Goal: Obtain resource: Download file/media

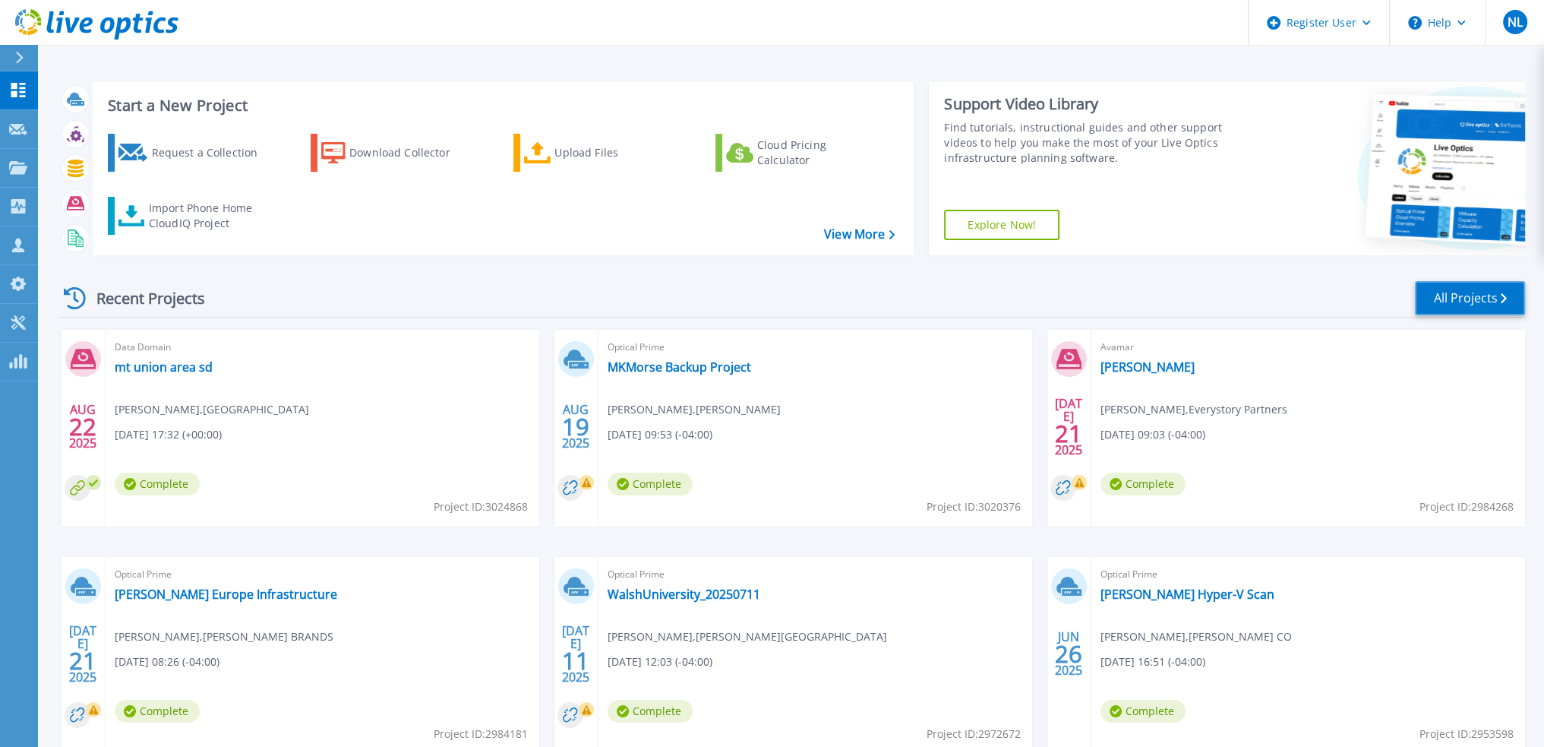
click at [1462, 300] on link "All Projects" at bounding box center [1470, 298] width 110 height 34
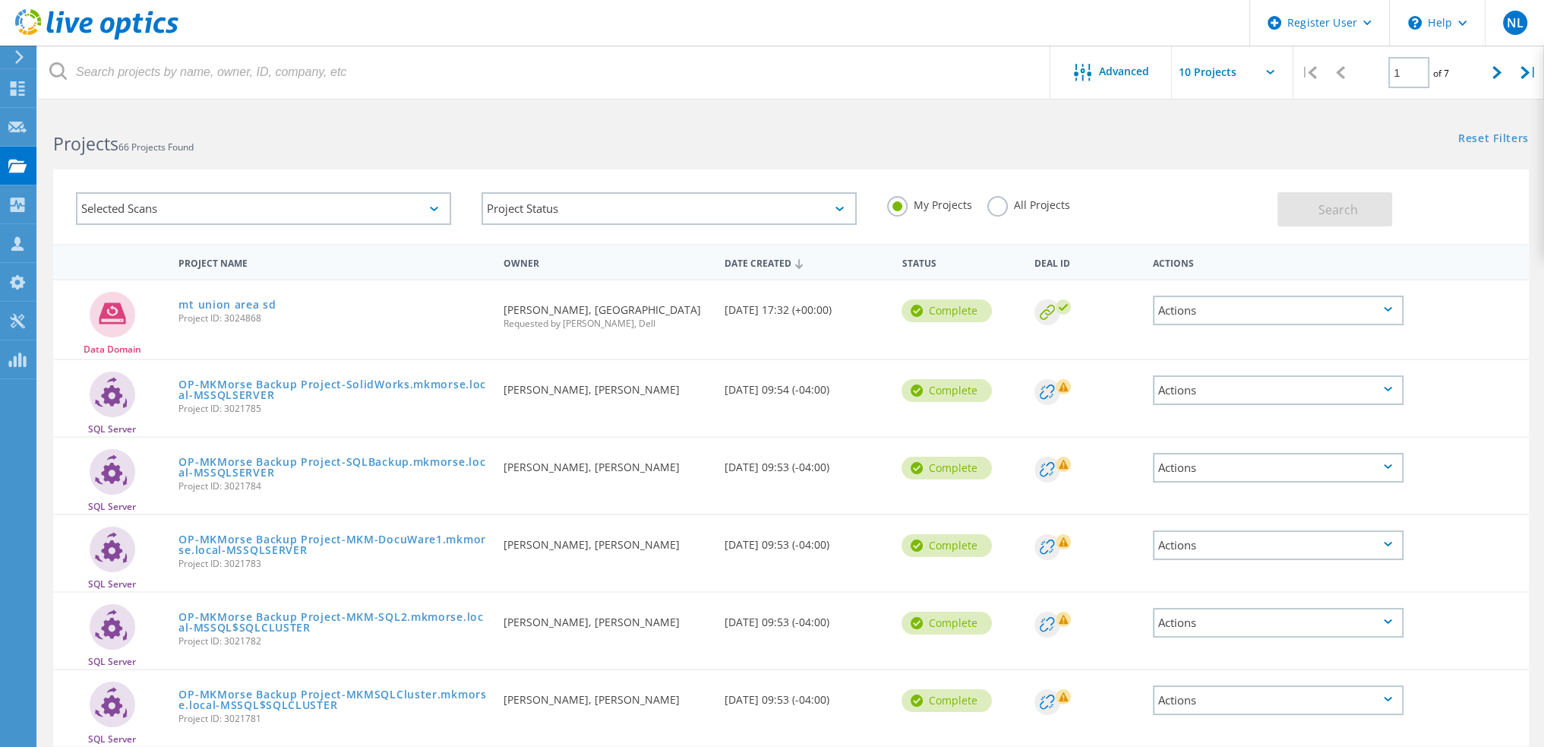
click at [995, 201] on label "All Projects" at bounding box center [1029, 203] width 83 height 14
click at [0, 0] on input "All Projects" at bounding box center [0, 0] width 0 height 0
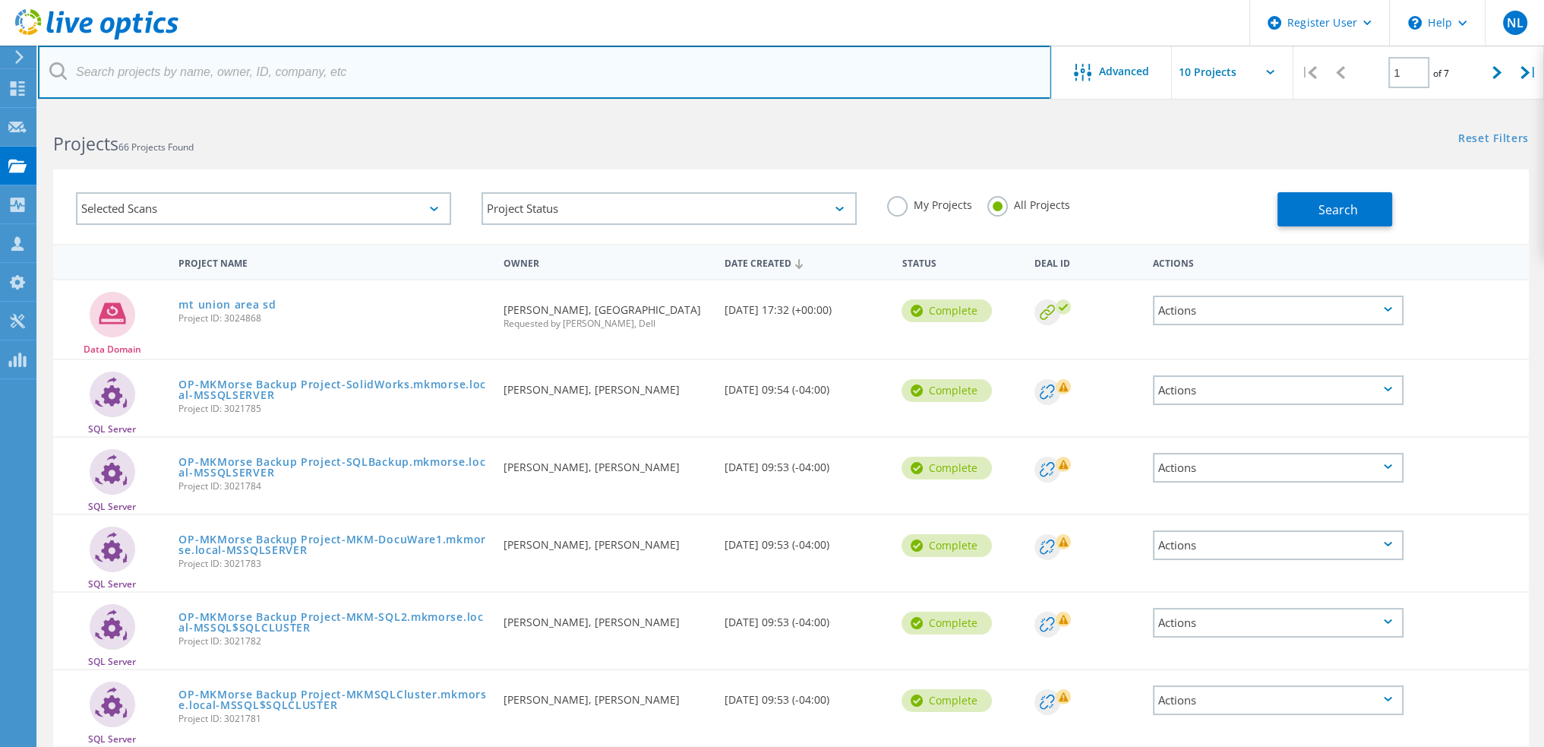
click at [656, 86] on input "text" at bounding box center [544, 72] width 1013 height 53
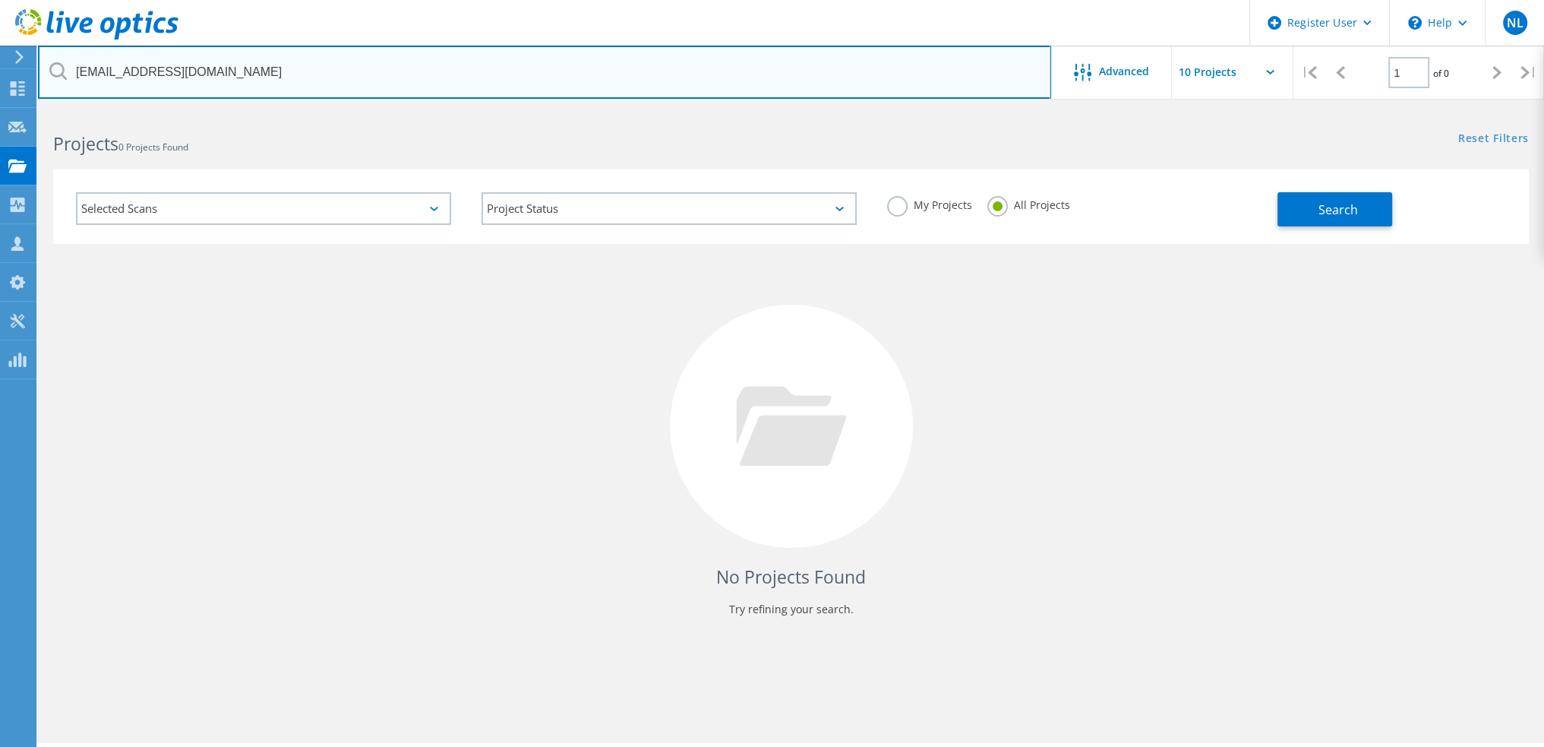
type input "[EMAIL_ADDRESS][DOMAIN_NAME]"
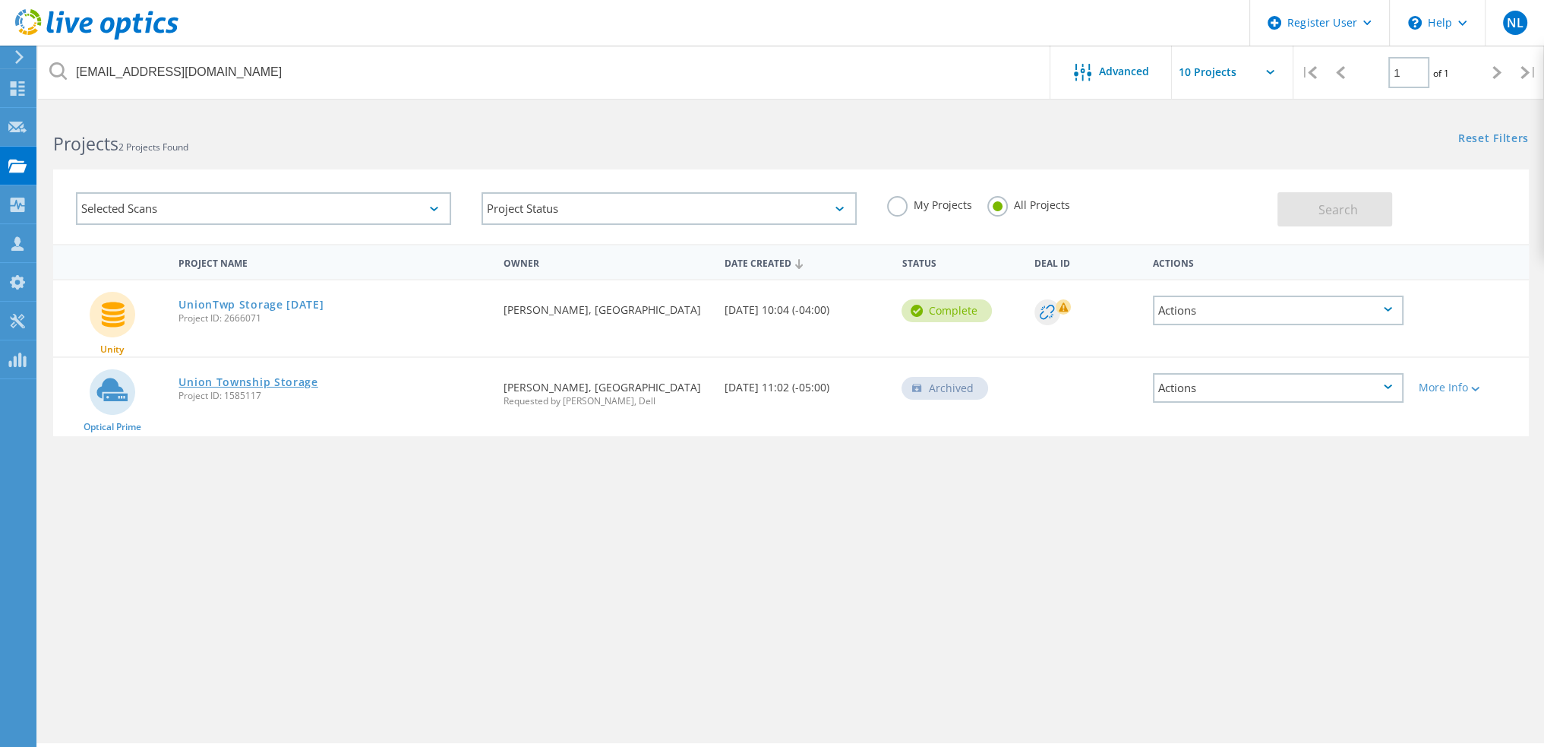
click at [286, 379] on link "Union Township Storage" at bounding box center [248, 382] width 139 height 11
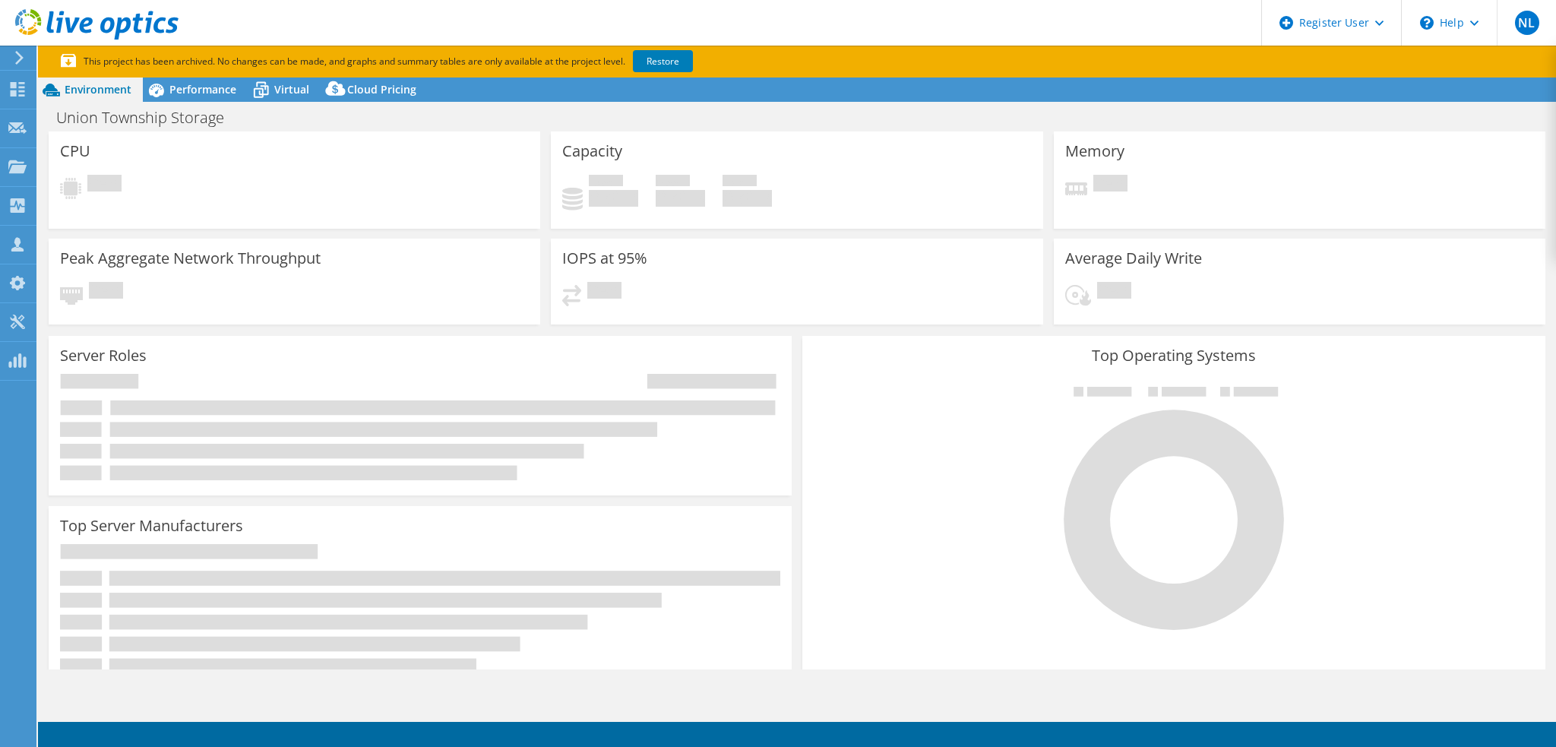
select select "USD"
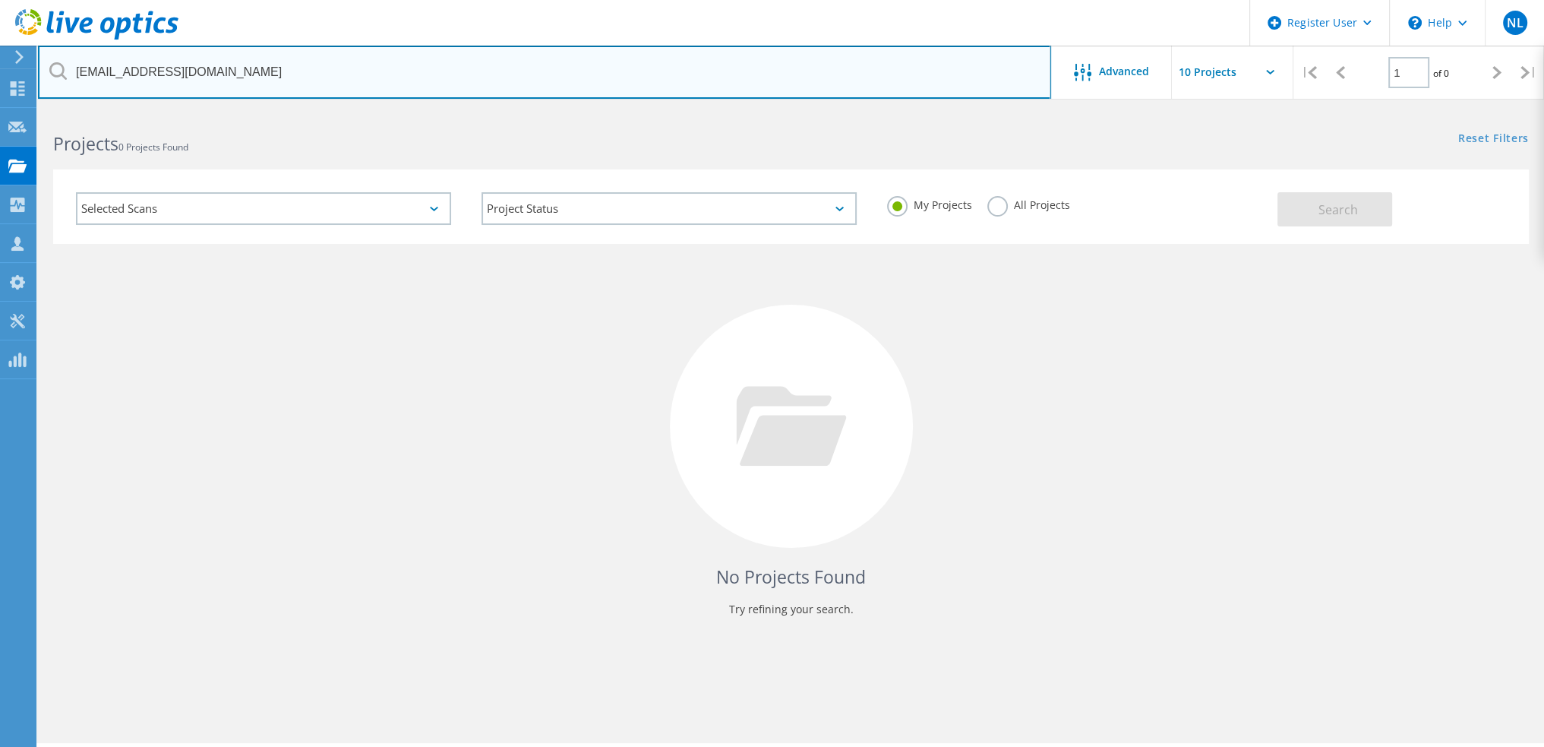
click at [348, 87] on input "[EMAIL_ADDRESS][DOMAIN_NAME]" at bounding box center [544, 72] width 1013 height 53
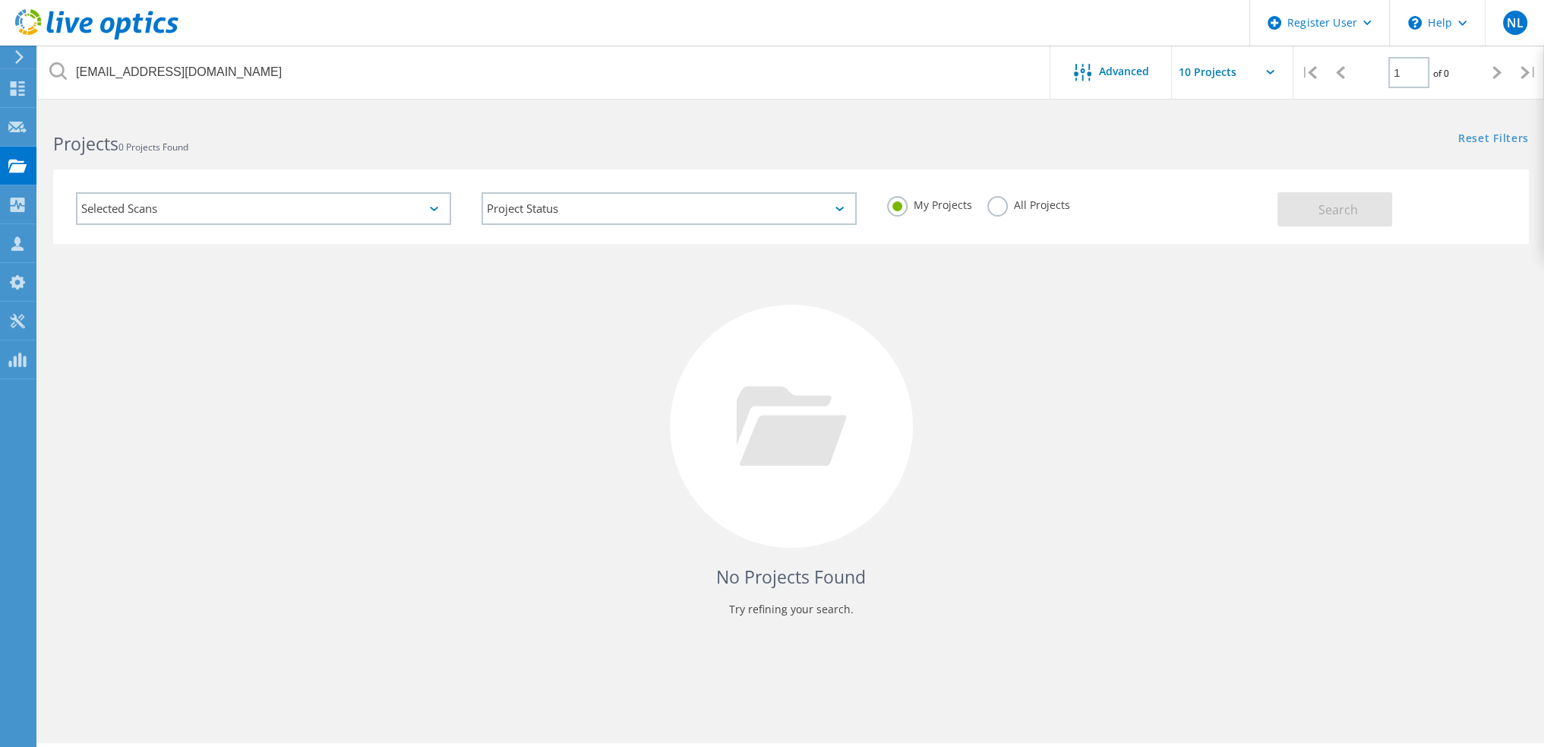
click at [988, 203] on label "All Projects" at bounding box center [1029, 203] width 83 height 14
click at [0, 0] on input "All Projects" at bounding box center [0, 0] width 0 height 0
click at [1332, 210] on span "Search" at bounding box center [1339, 209] width 40 height 17
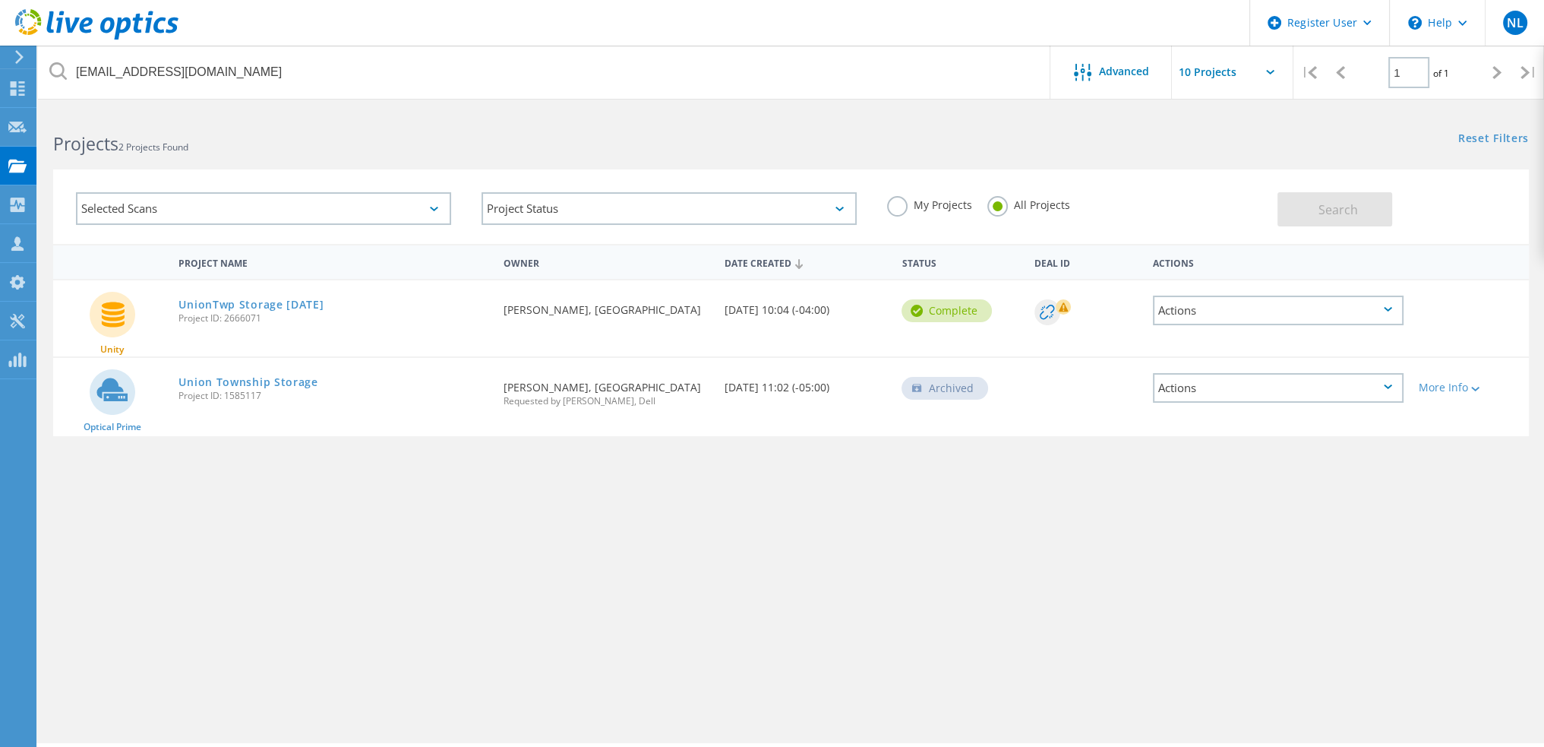
click at [240, 314] on span "Project ID: 2666071" at bounding box center [333, 318] width 309 height 9
click at [237, 304] on link "UnionTwp Storage 9-26-24" at bounding box center [251, 304] width 145 height 11
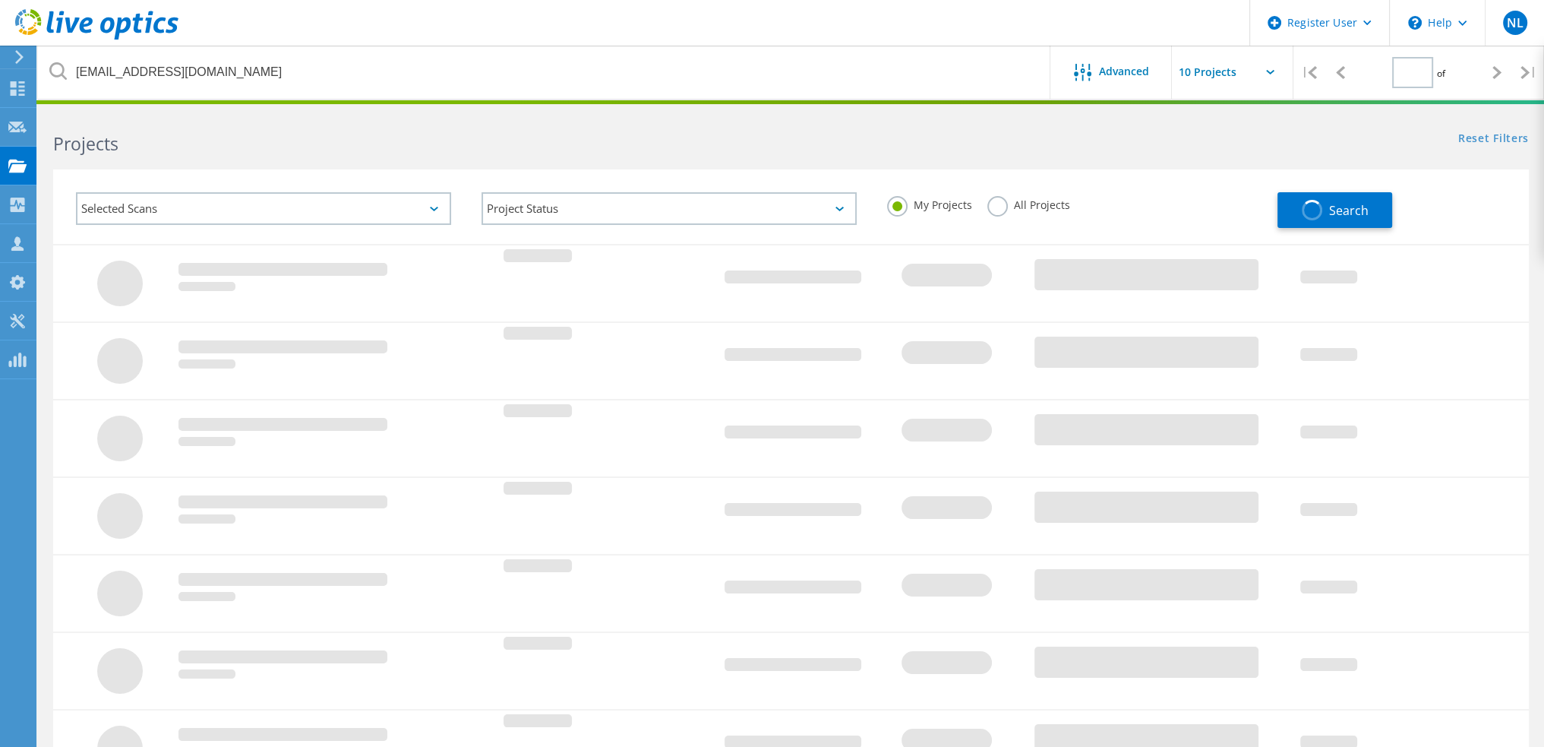
type input "1"
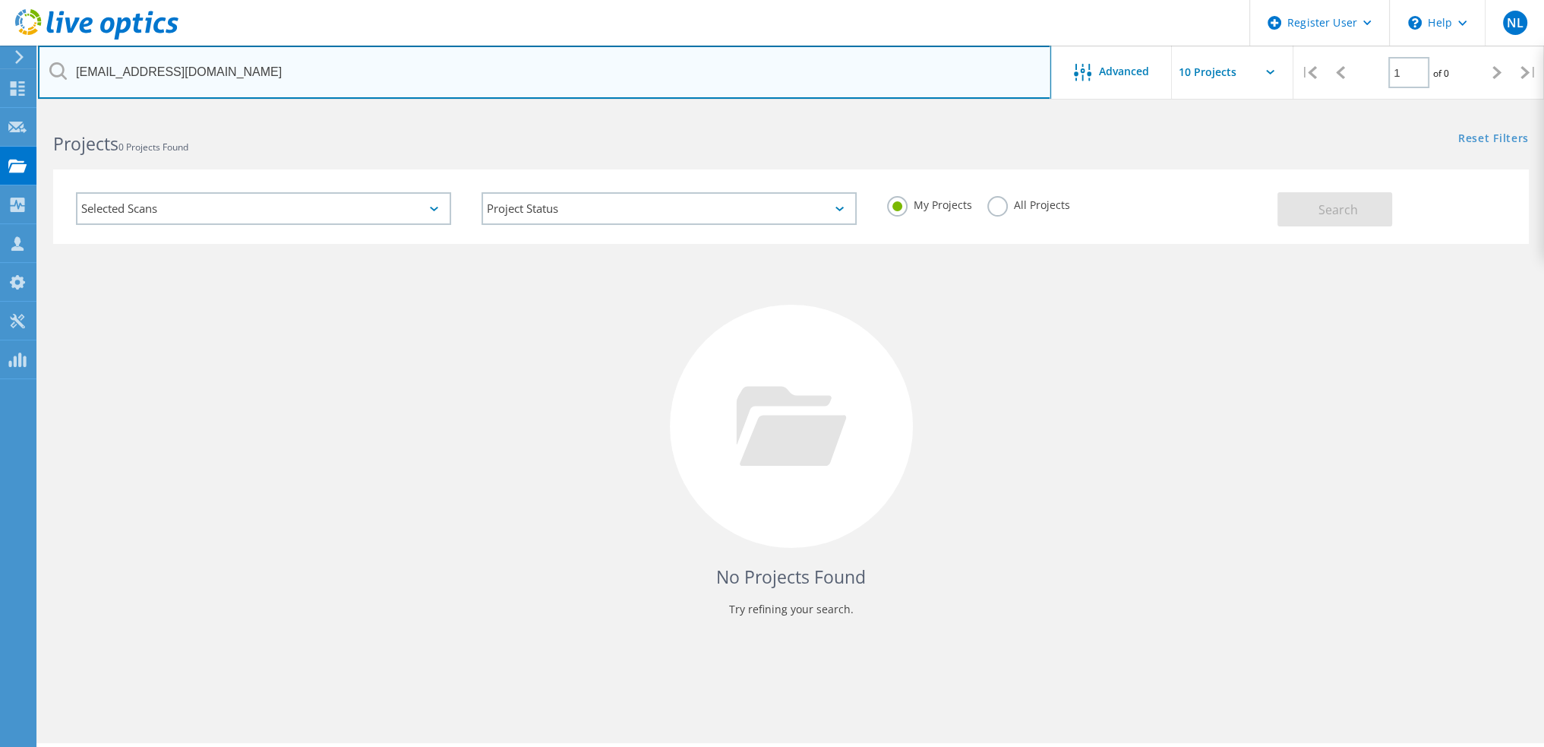
click at [441, 65] on input "[EMAIL_ADDRESS][DOMAIN_NAME]" at bounding box center [544, 72] width 1013 height 53
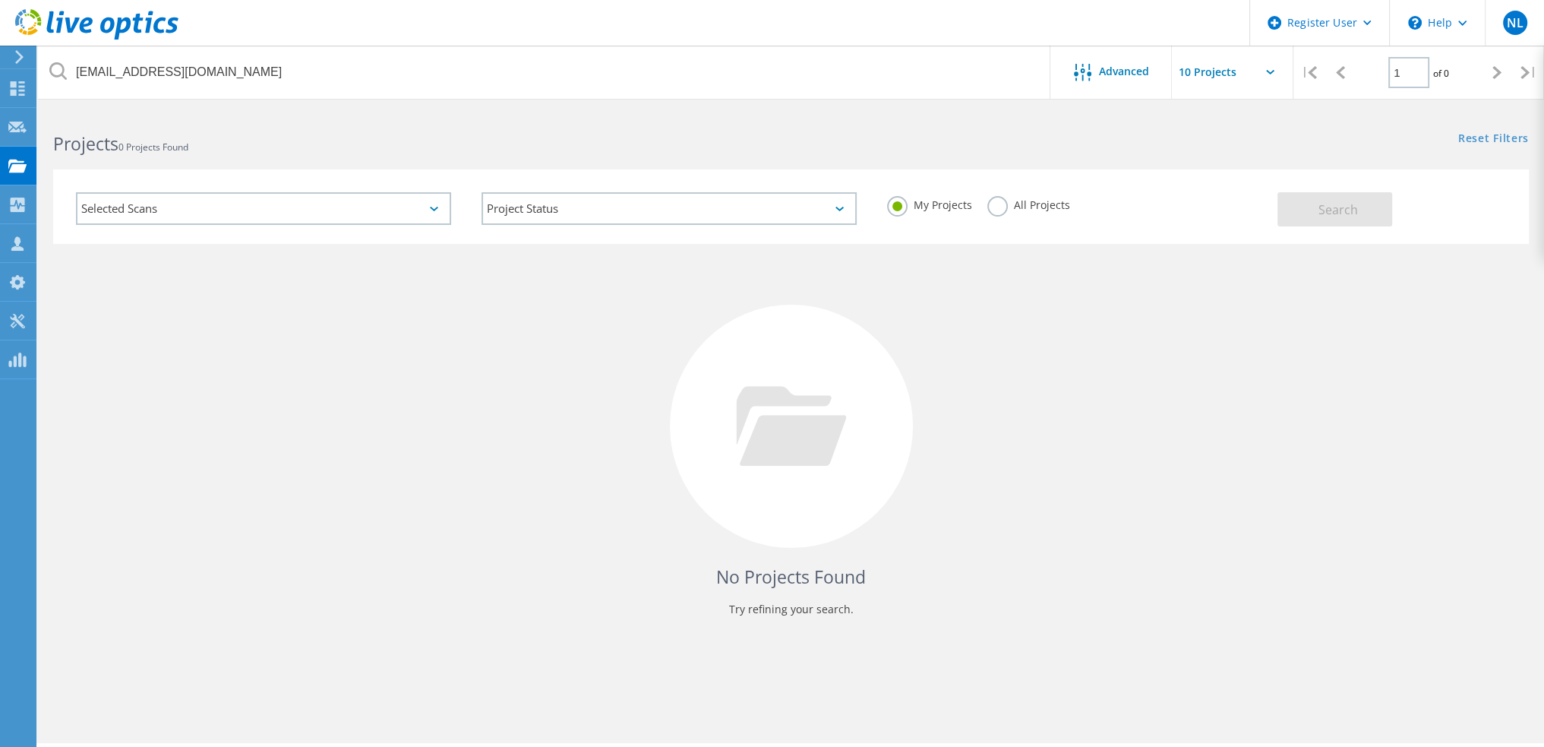
click at [998, 205] on label "All Projects" at bounding box center [1029, 203] width 83 height 14
click at [0, 0] on input "All Projects" at bounding box center [0, 0] width 0 height 0
click at [1370, 212] on button "Search" at bounding box center [1335, 209] width 115 height 34
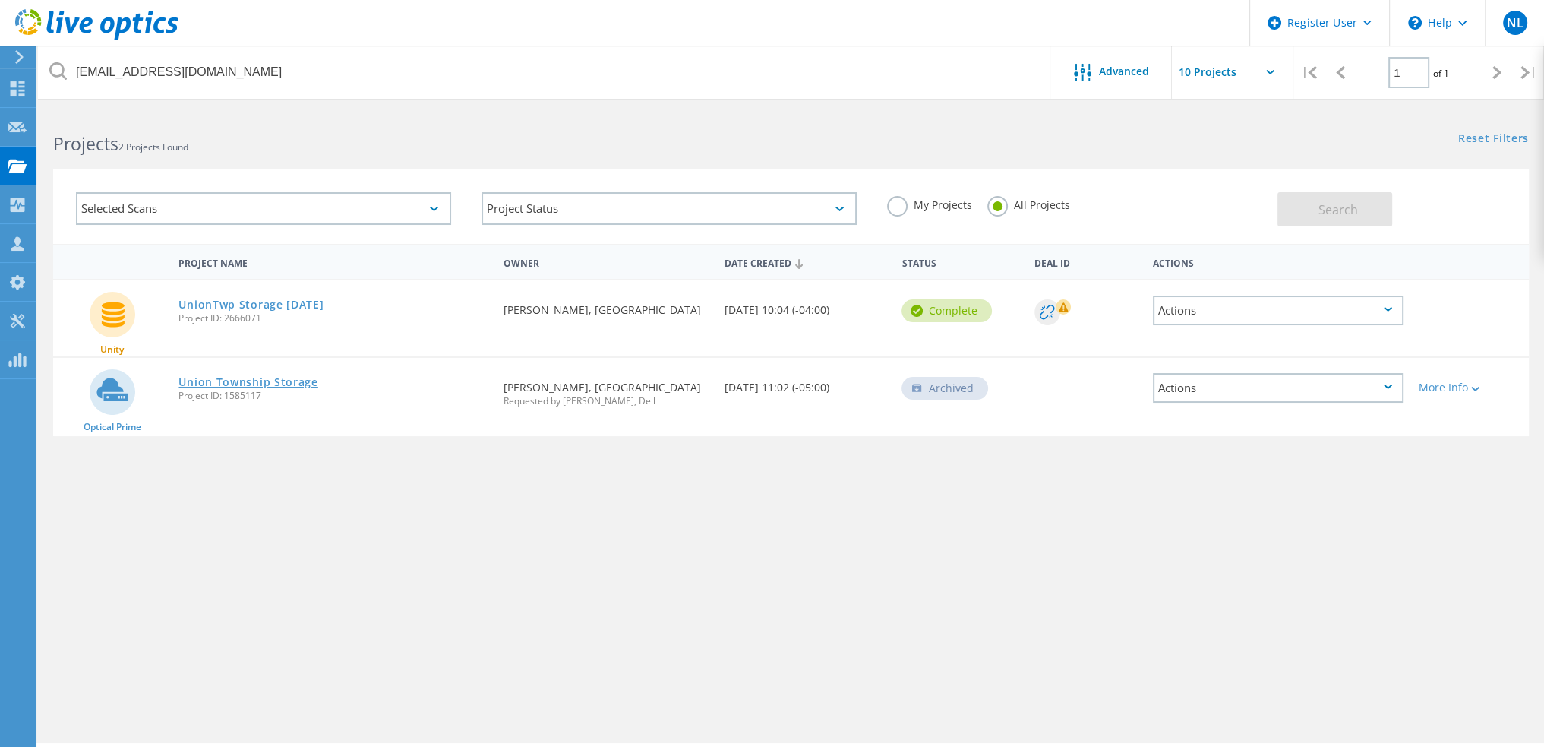
click at [293, 382] on link "Union Township Storage" at bounding box center [248, 382] width 139 height 11
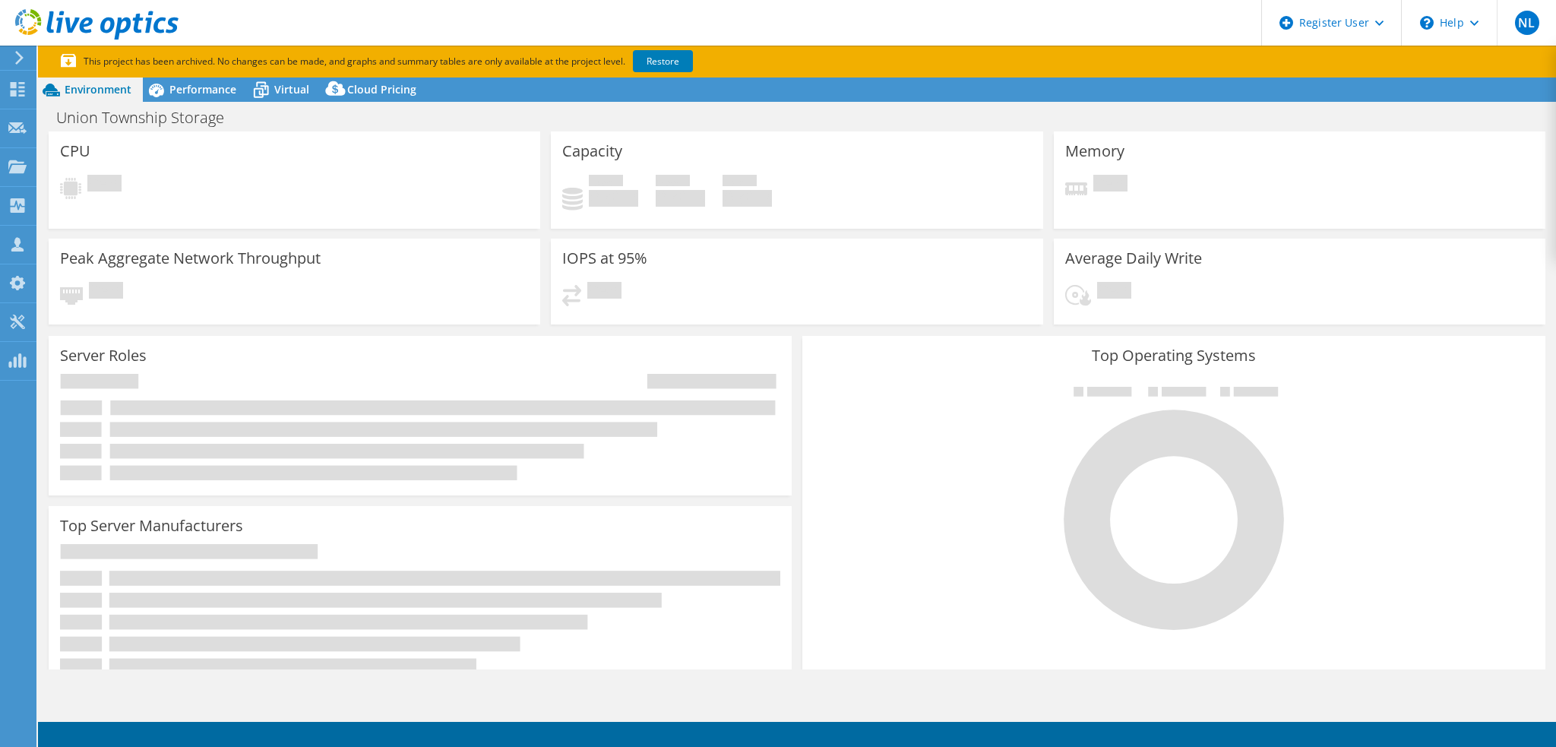
select select "USD"
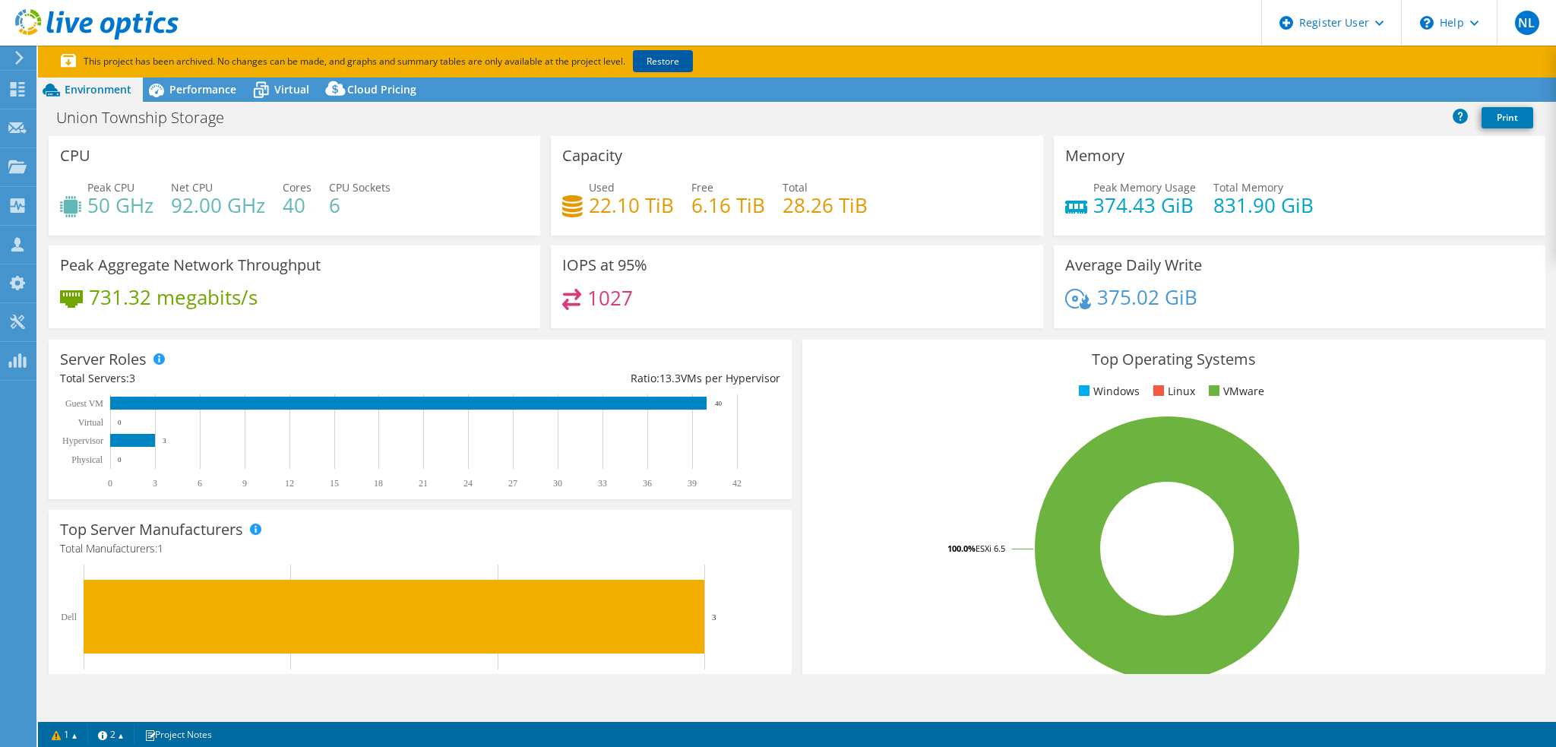
click at [650, 60] on link "Restore" at bounding box center [663, 61] width 60 height 22
click at [1278, 93] on link "Reports" at bounding box center [1299, 90] width 73 height 24
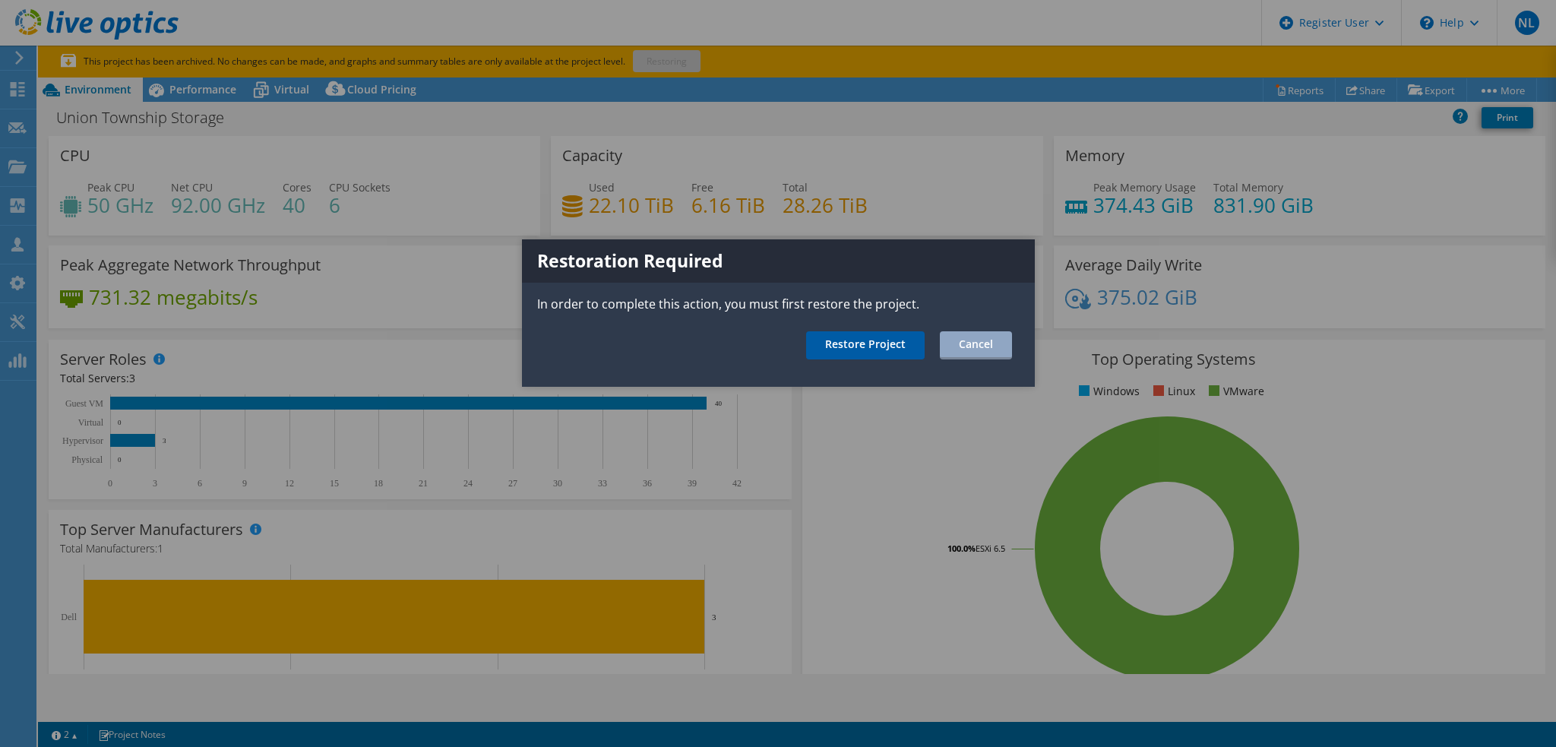
click at [833, 339] on link "Restore Project" at bounding box center [865, 345] width 119 height 28
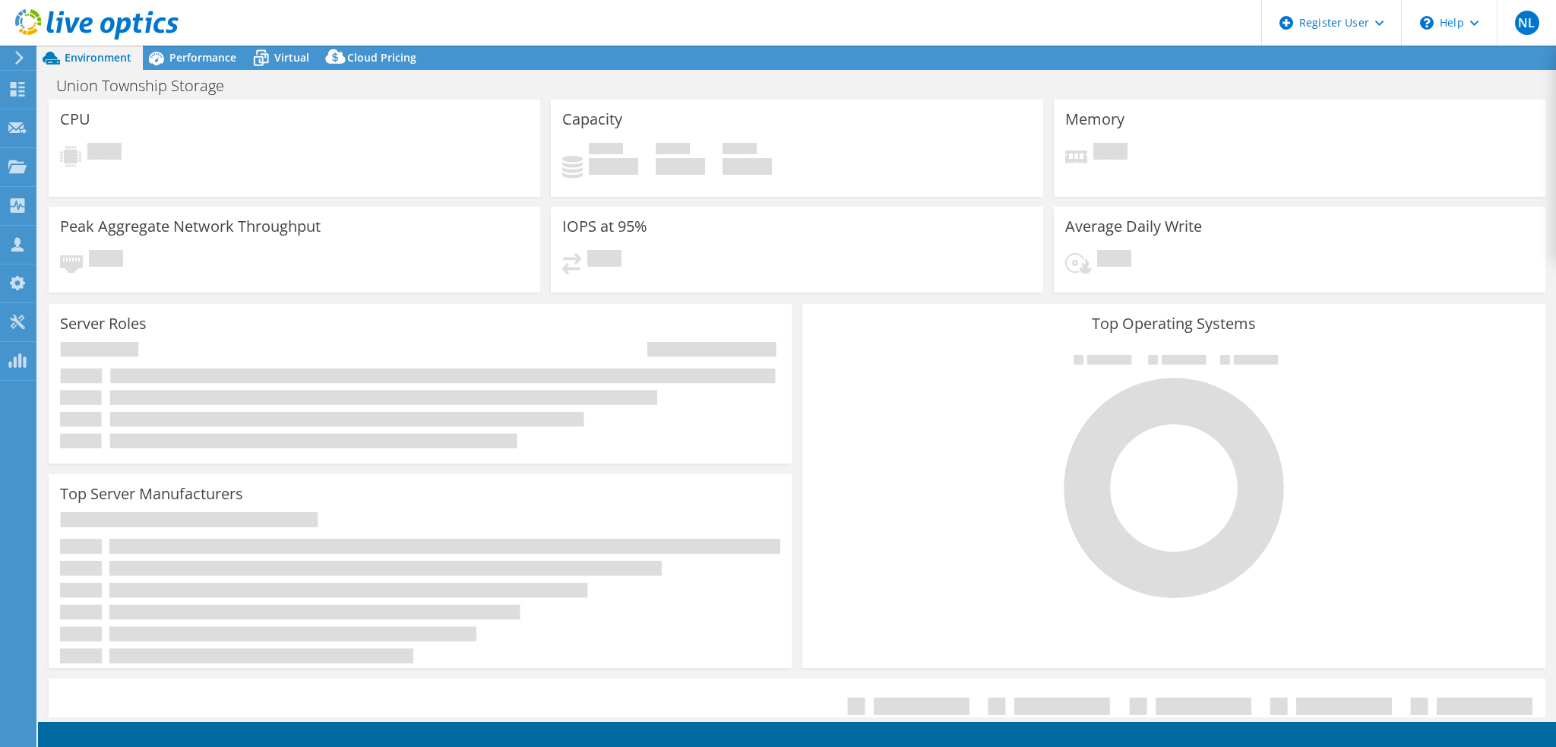
select select "USD"
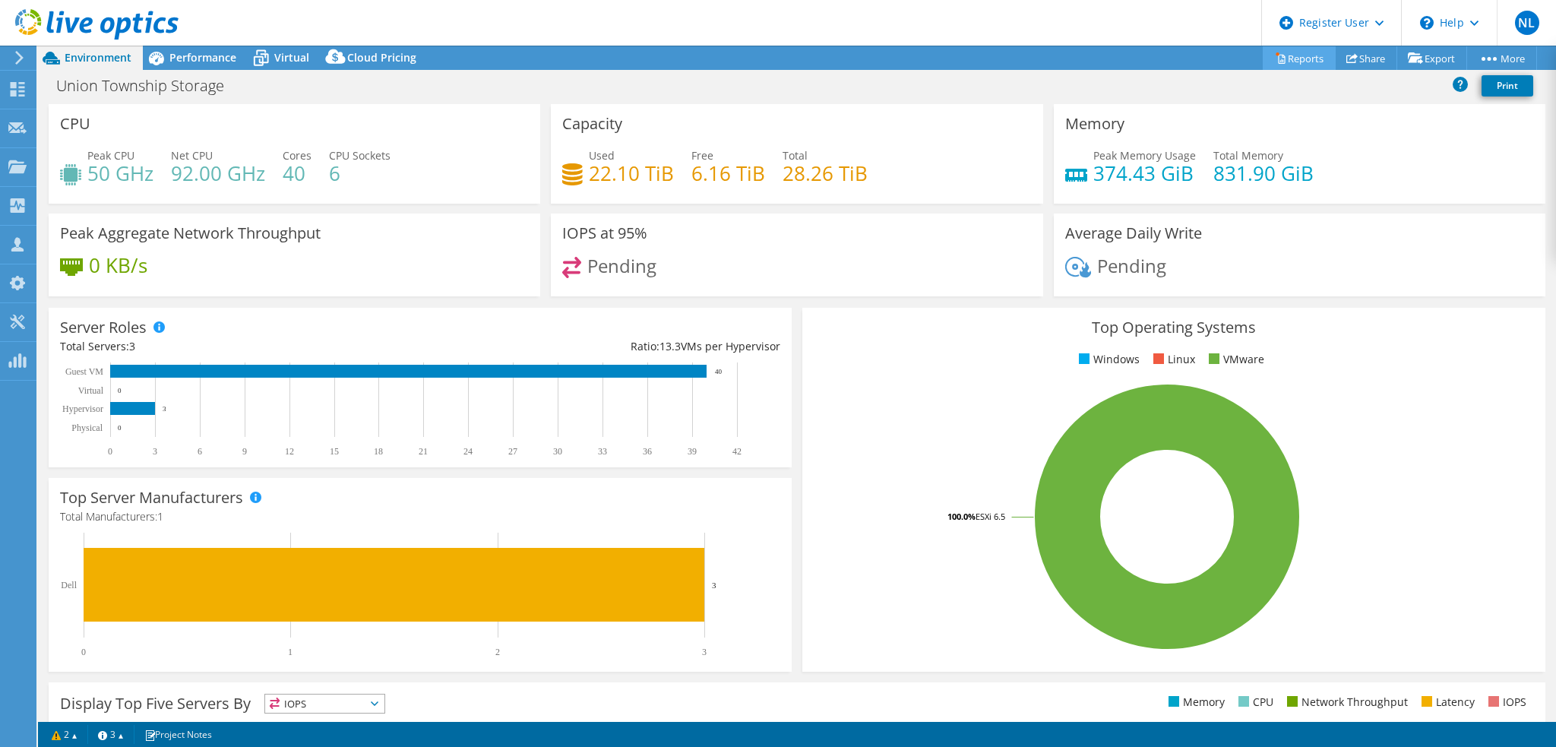
click at [1293, 55] on link "Reports" at bounding box center [1299, 58] width 73 height 24
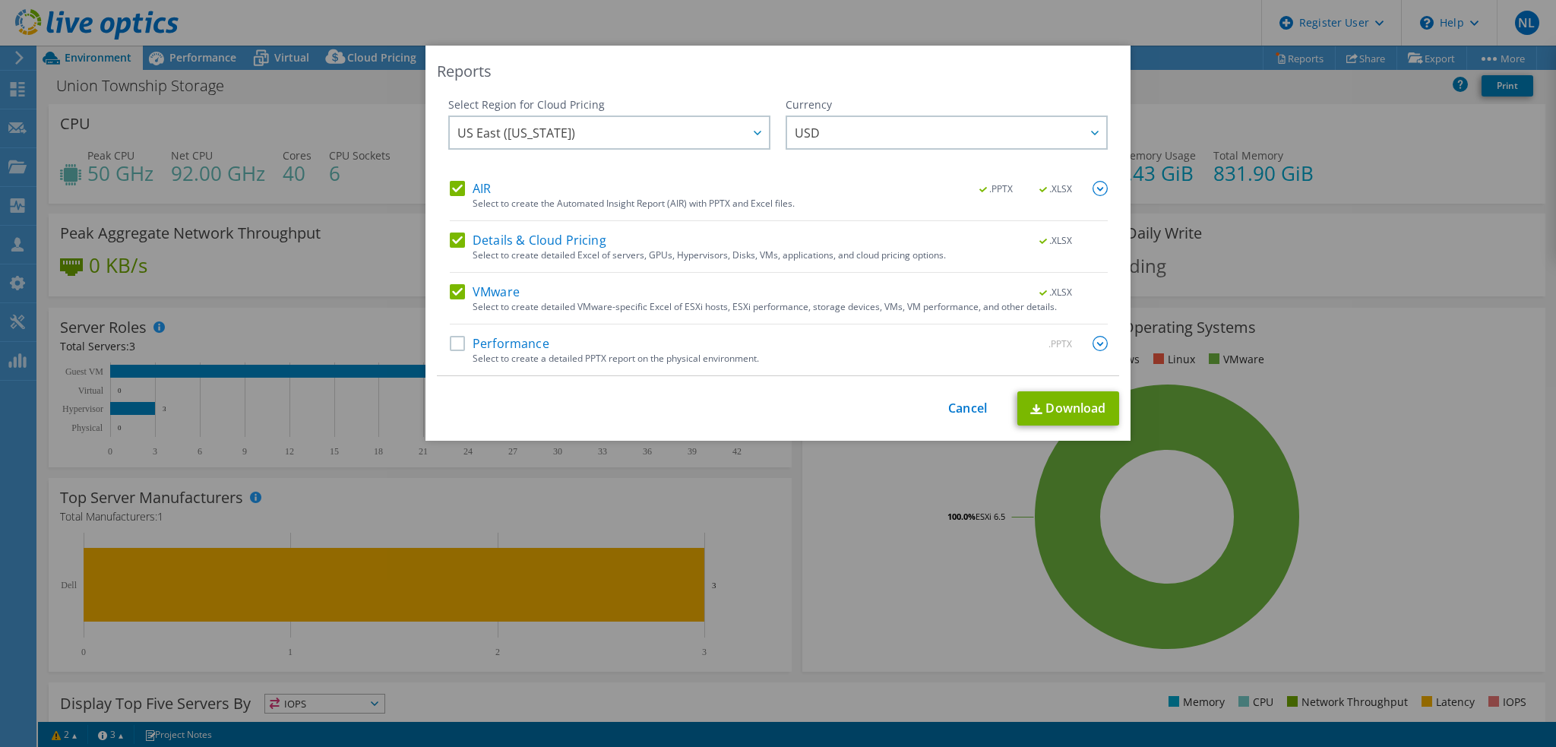
click at [454, 193] on label "AIR" at bounding box center [470, 188] width 41 height 15
click at [0, 0] on input "AIR" at bounding box center [0, 0] width 0 height 0
click at [450, 237] on label "Details & Cloud Pricing" at bounding box center [528, 239] width 156 height 15
click at [0, 0] on input "Details & Cloud Pricing" at bounding box center [0, 0] width 0 height 0
click at [1060, 405] on link "Download" at bounding box center [1068, 408] width 102 height 34
